Goal: Check status: Check status

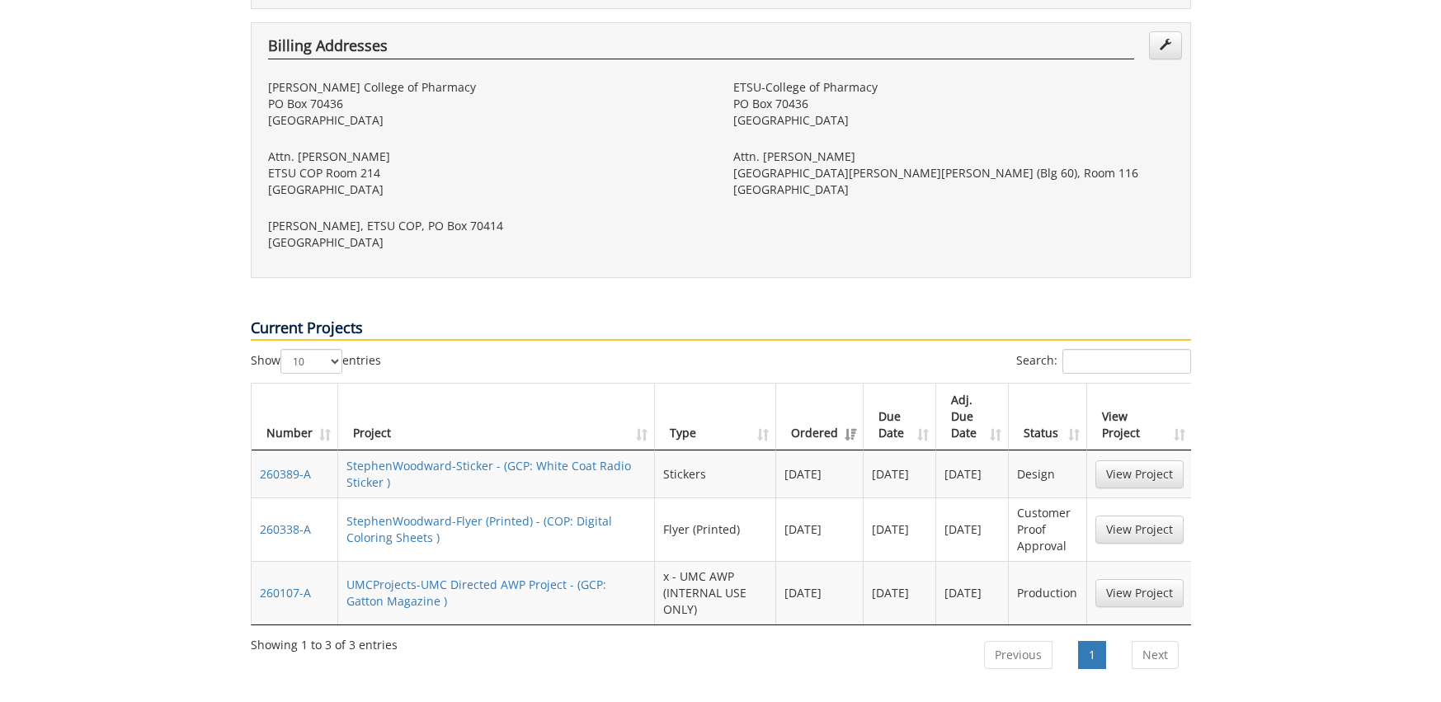
scroll to position [770, 0]
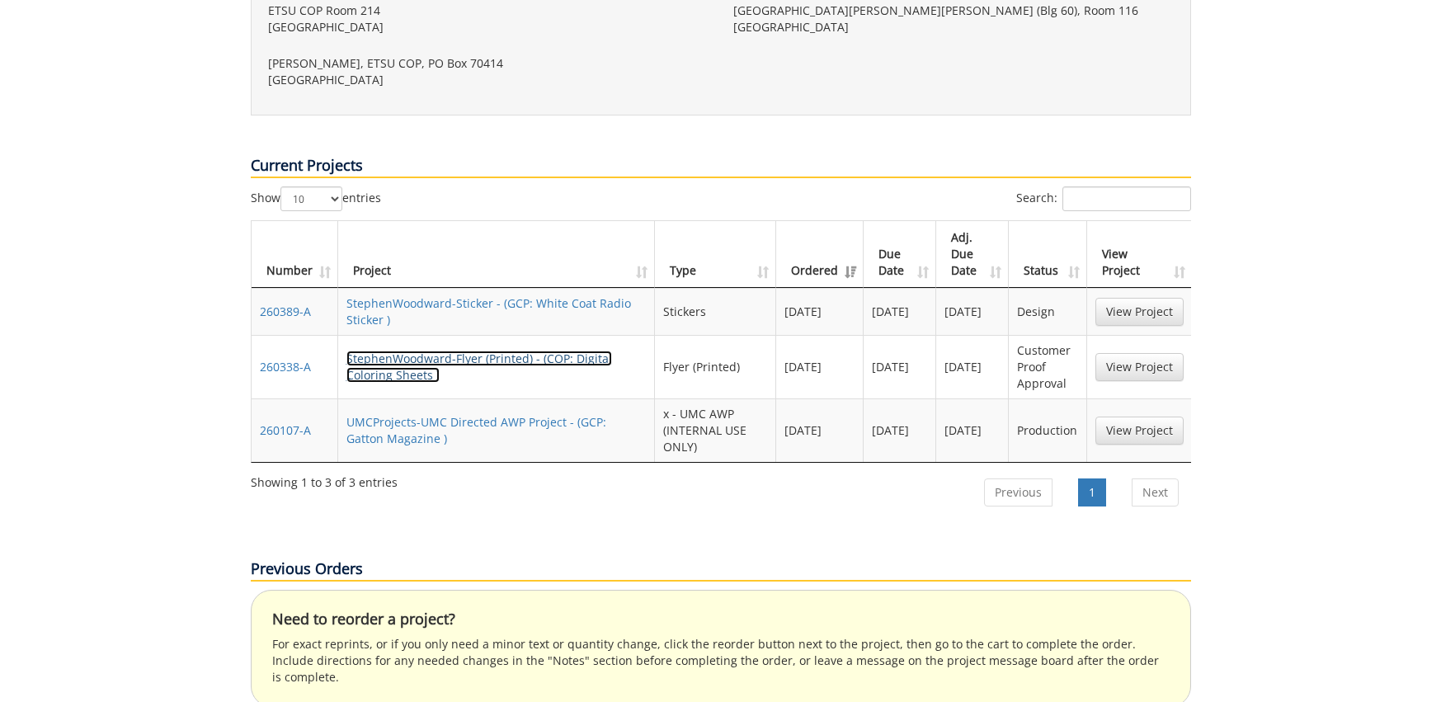
click at [550, 351] on link "StephenWoodward-Flyer (Printed) - (COP: Digital Coloring Sheets )" at bounding box center [479, 367] width 266 height 32
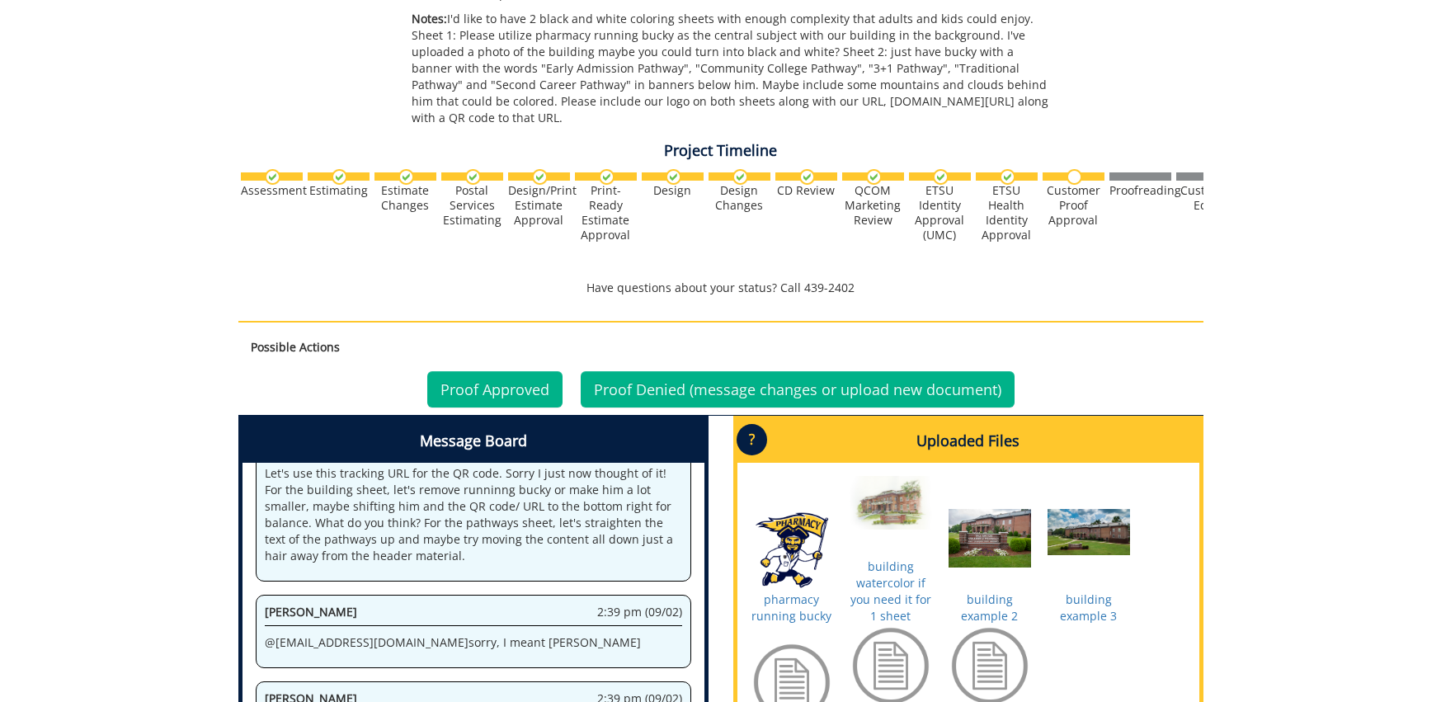
scroll to position [682, 0]
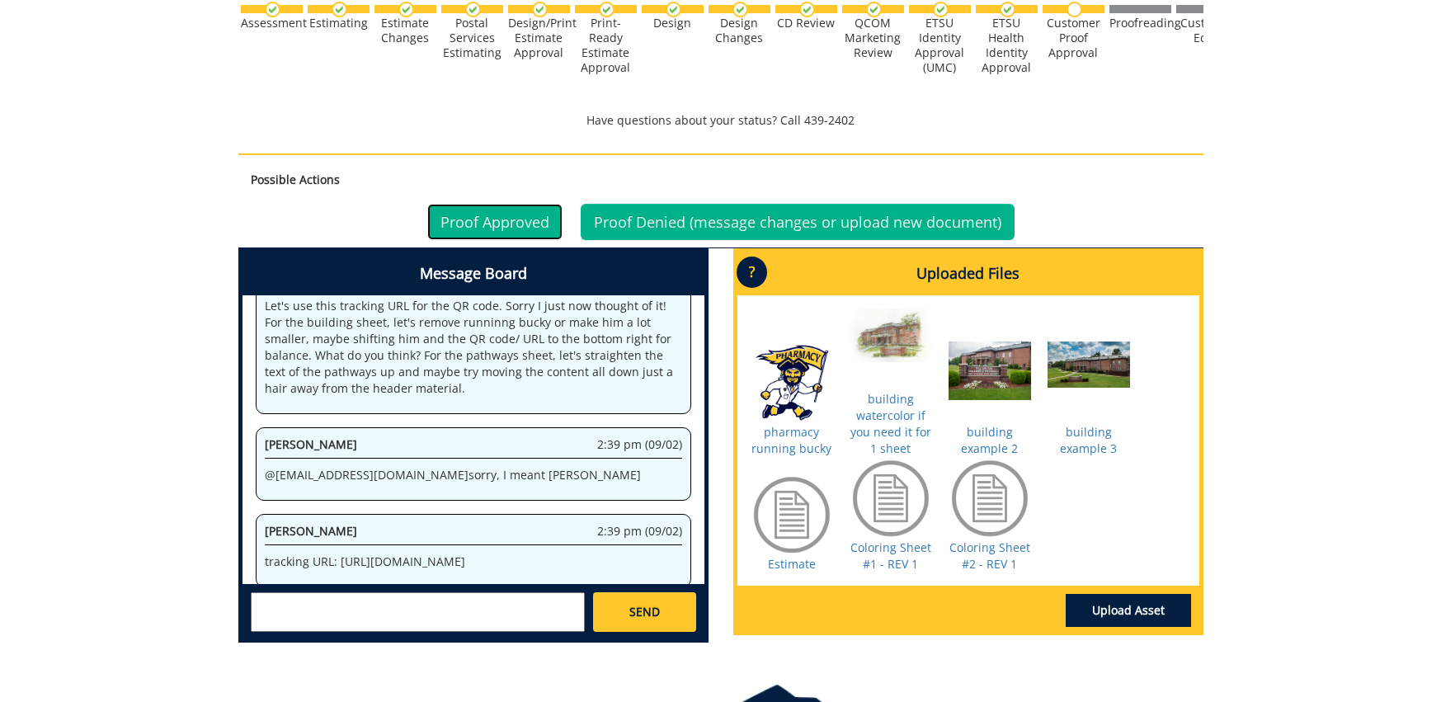
click at [522, 215] on link "Proof Approved" at bounding box center [494, 222] width 135 height 36
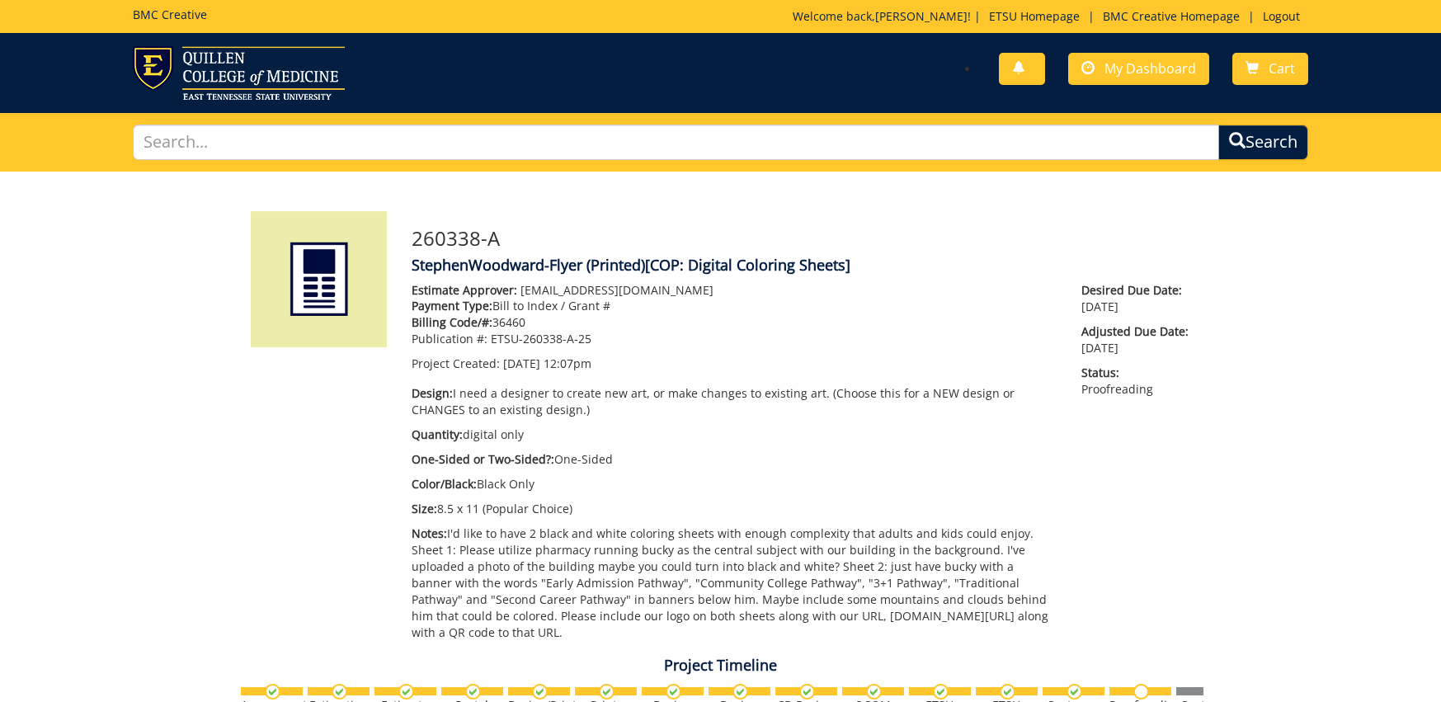
scroll to position [665, 0]
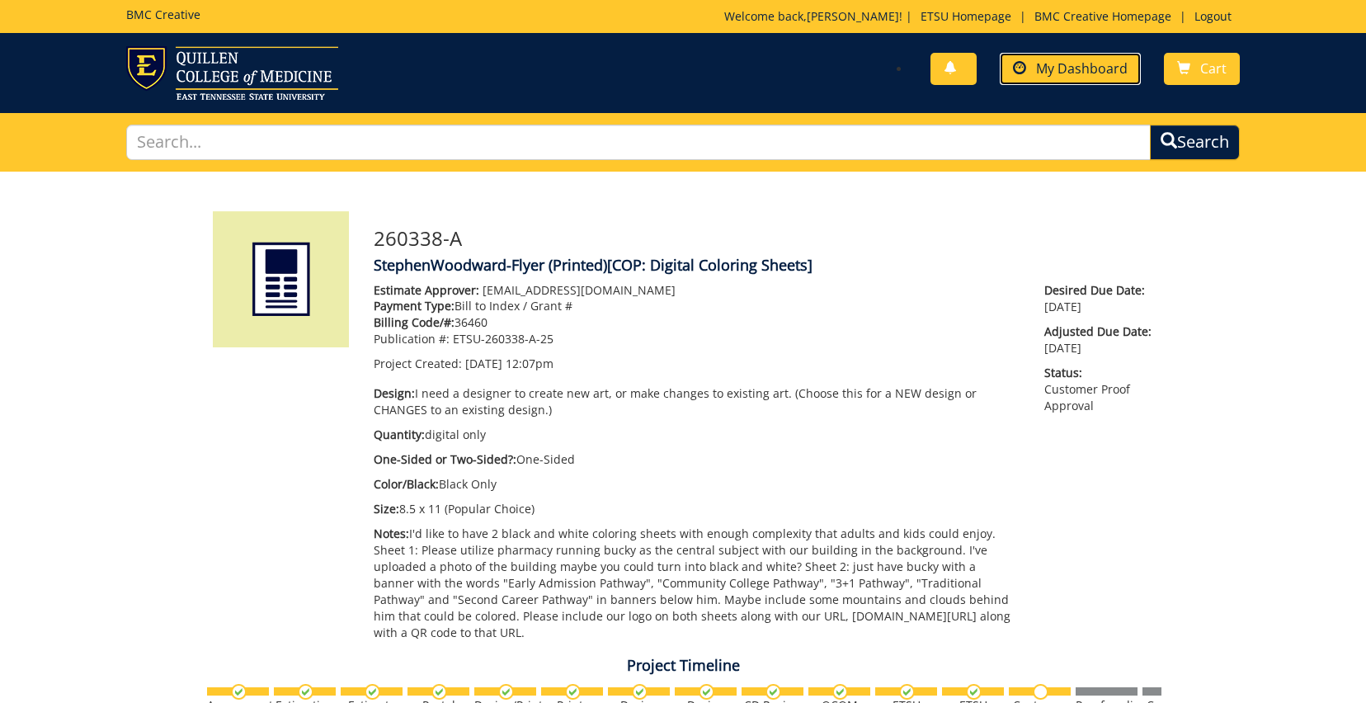
click at [1106, 79] on link "My Dashboard" at bounding box center [1070, 69] width 141 height 32
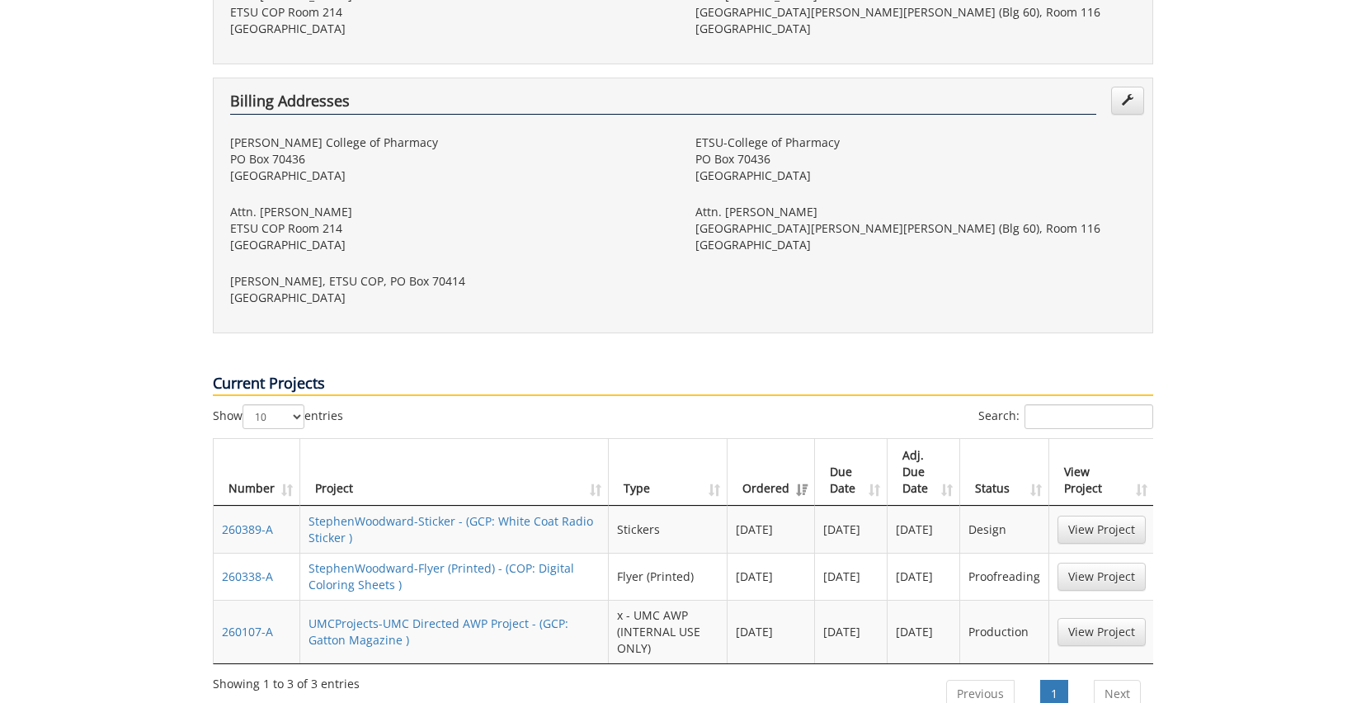
scroll to position [644, 0]
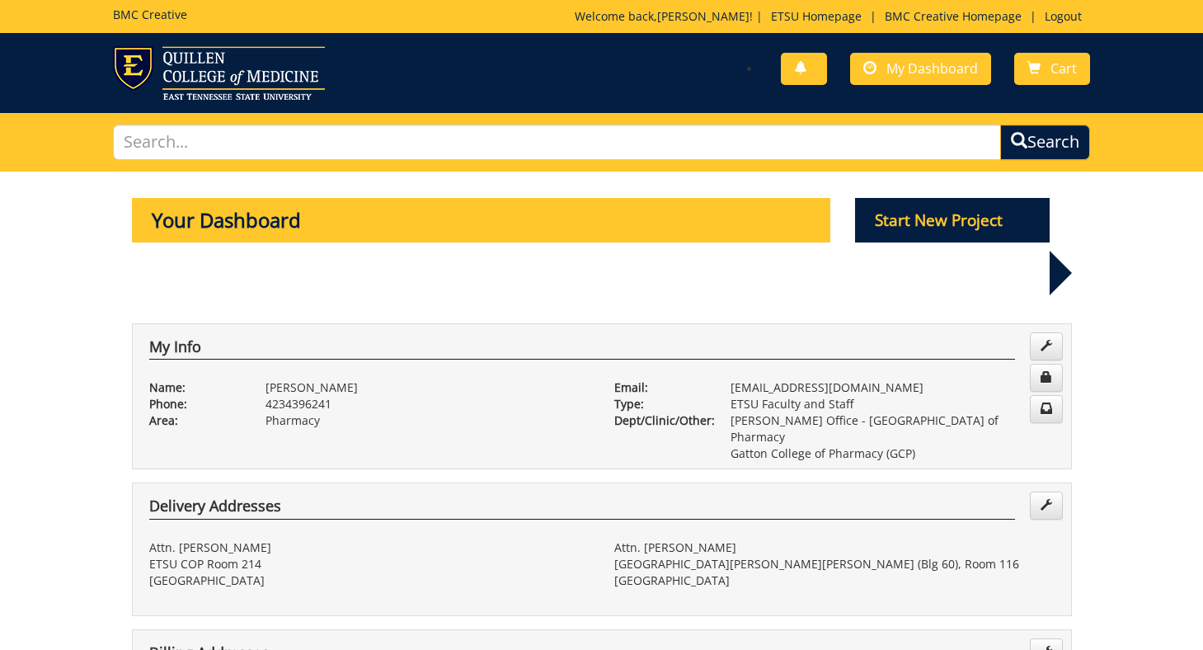
scroll to position [756, 0]
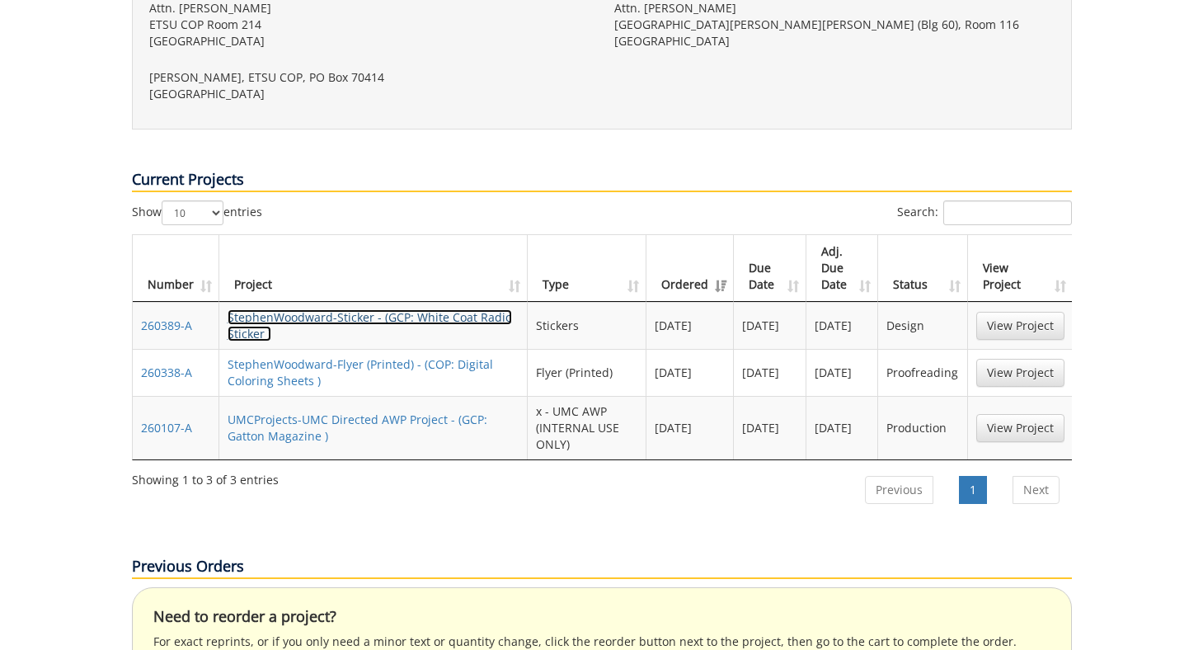
click at [465, 309] on link "StephenWoodward-Sticker - (GCP: White Coat Radio Sticker )" at bounding box center [370, 325] width 285 height 32
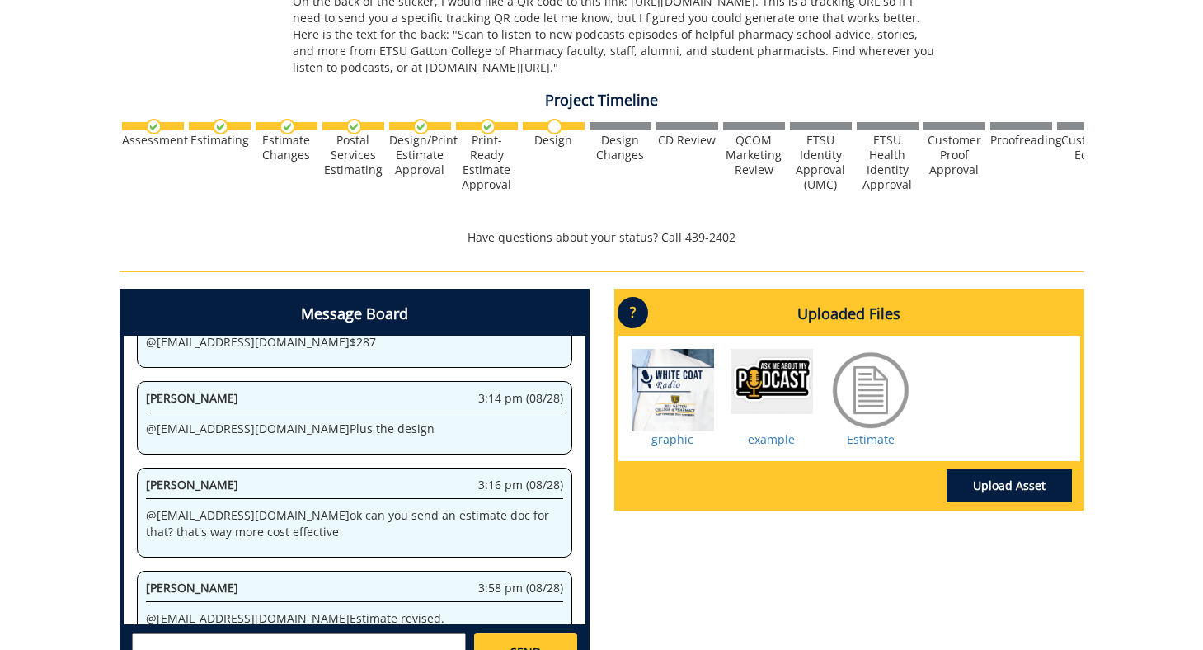
scroll to position [98, 0]
